Goal: Information Seeking & Learning: Understand process/instructions

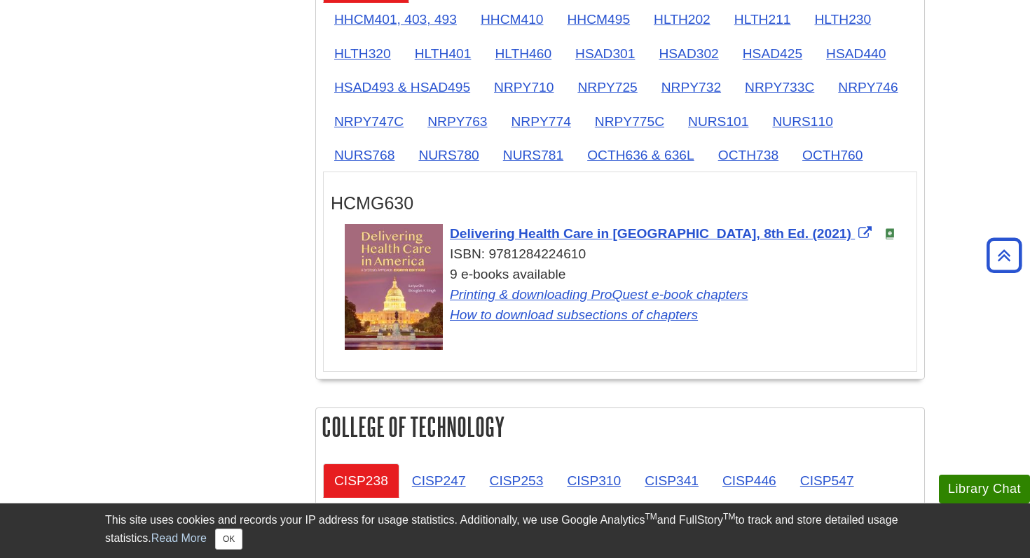
scroll to position [1368, 0]
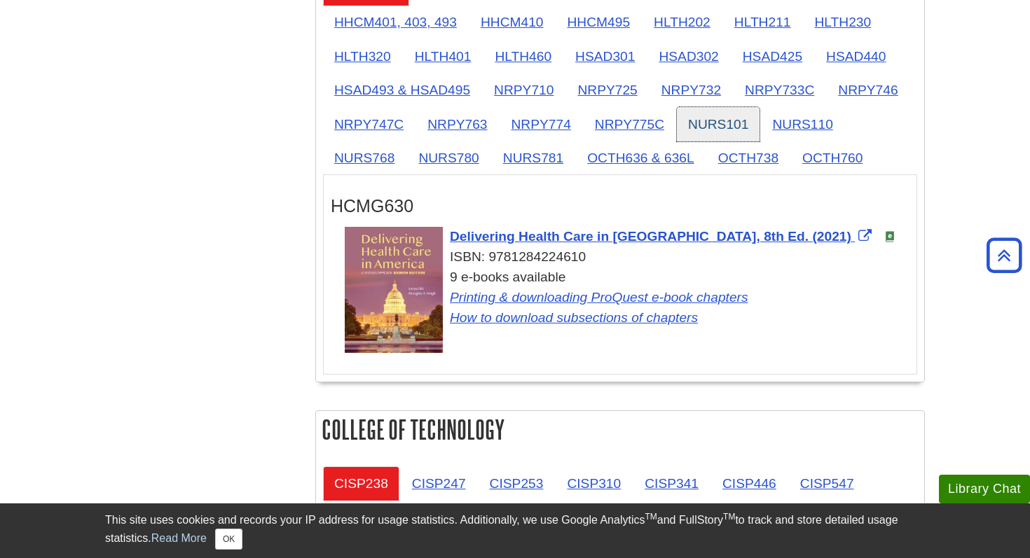
click at [717, 130] on link "NURS101" at bounding box center [718, 124] width 83 height 34
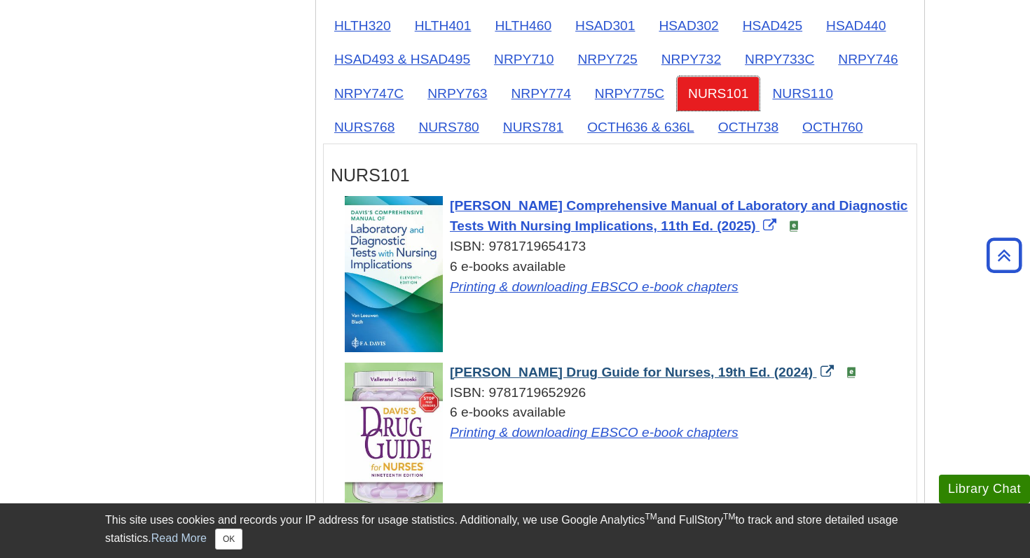
scroll to position [1432, 0]
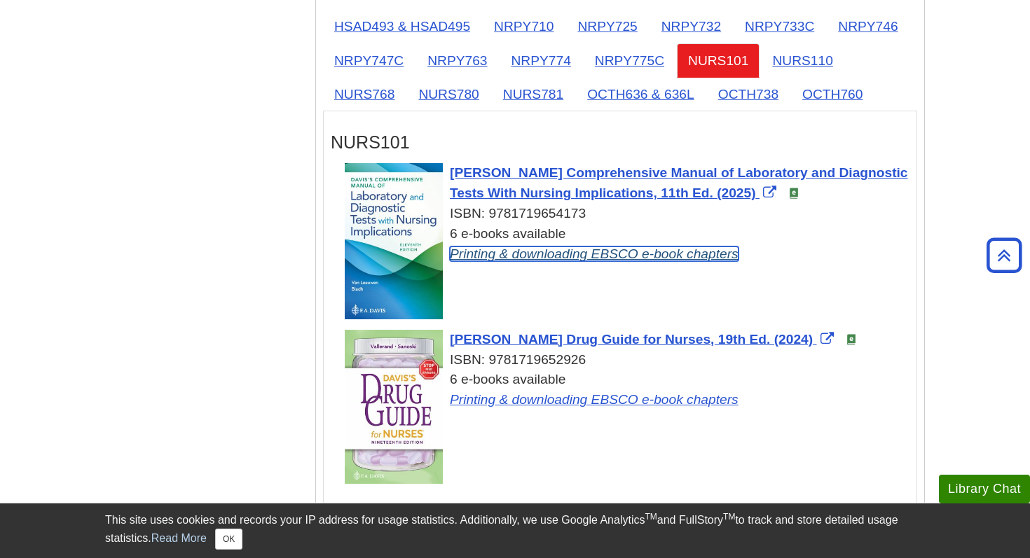
click at [564, 259] on link "Printing & downloading EBSCO e-book chapters" at bounding box center [594, 254] width 289 height 15
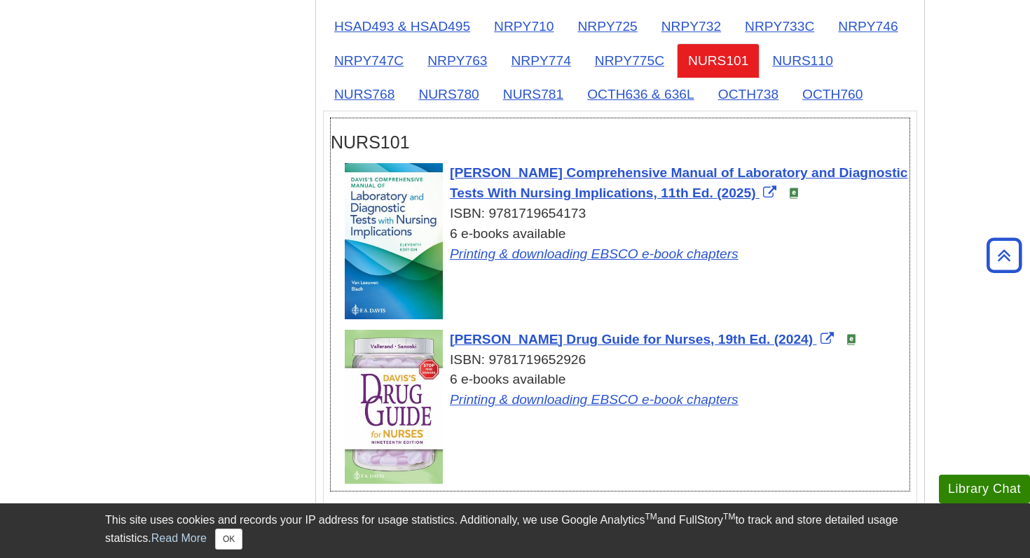
click at [531, 186] on div "Davis's Comprehensive Manual of Laboratory and Diagnostic Tests With Nursing Im…" at bounding box center [627, 213] width 565 height 101
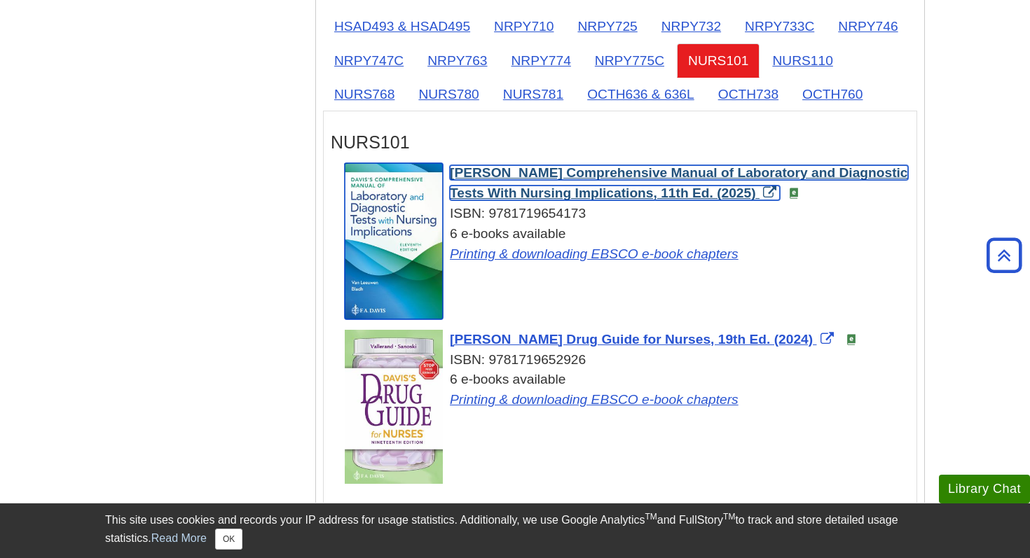
click at [549, 175] on span "Davis's Comprehensive Manual of Laboratory and Diagnostic Tests With Nursing Im…" at bounding box center [679, 182] width 458 height 35
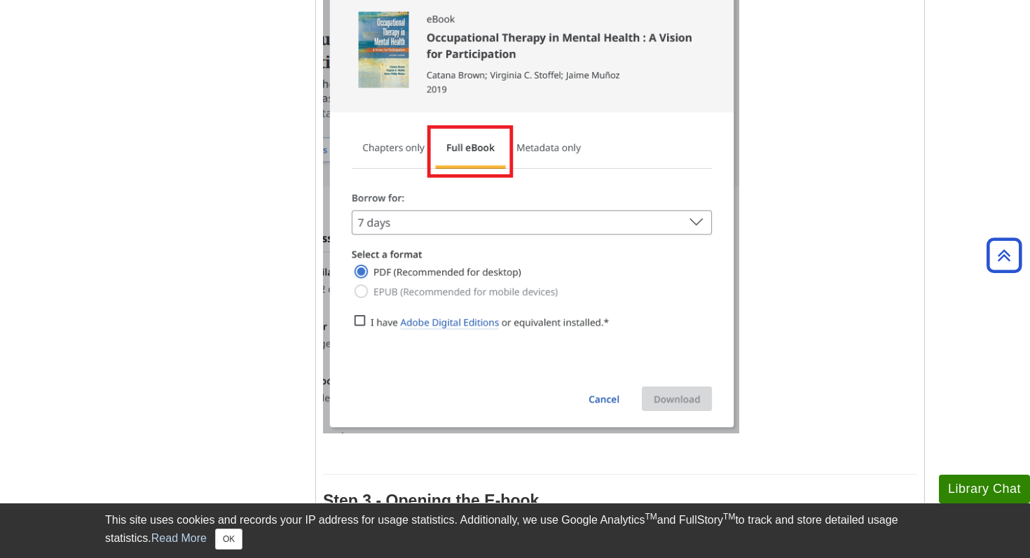
scroll to position [2685, 0]
